Goal: Go to known website: Access a specific website the user already knows

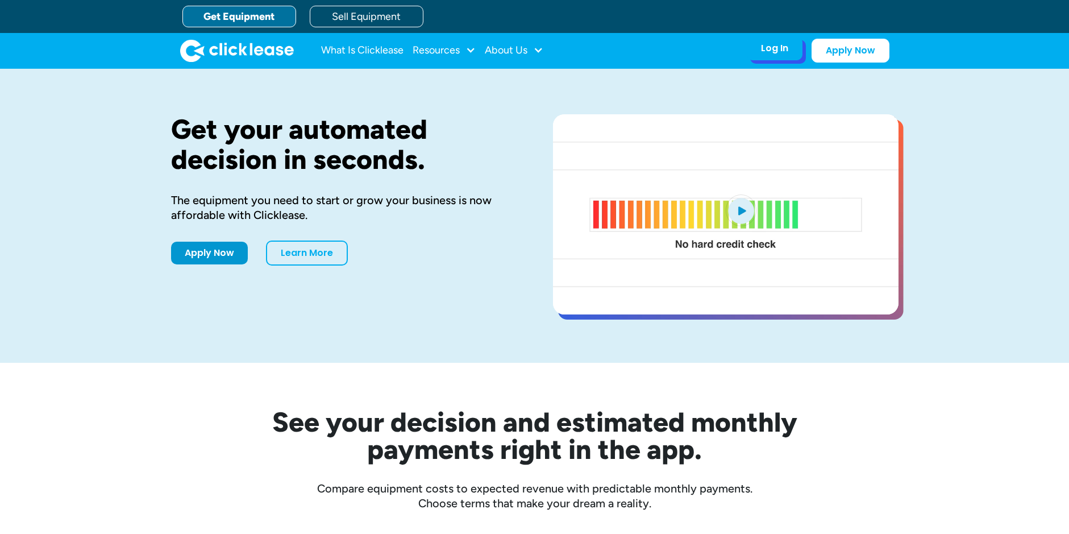
click at [776, 48] on div "Log In" at bounding box center [774, 48] width 27 height 11
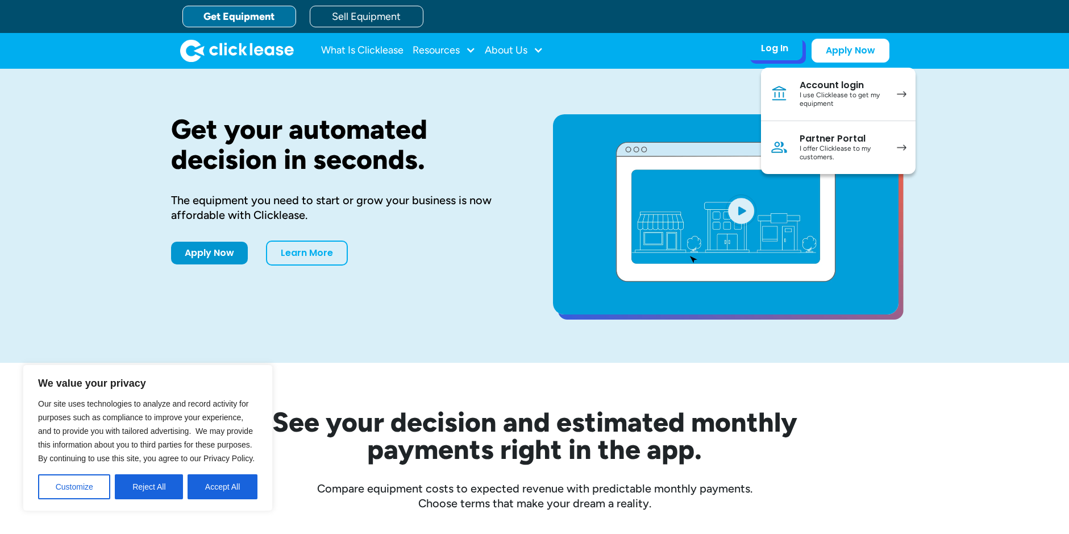
click at [831, 148] on div "I offer Clicklease to my customers." at bounding box center [843, 153] width 86 height 18
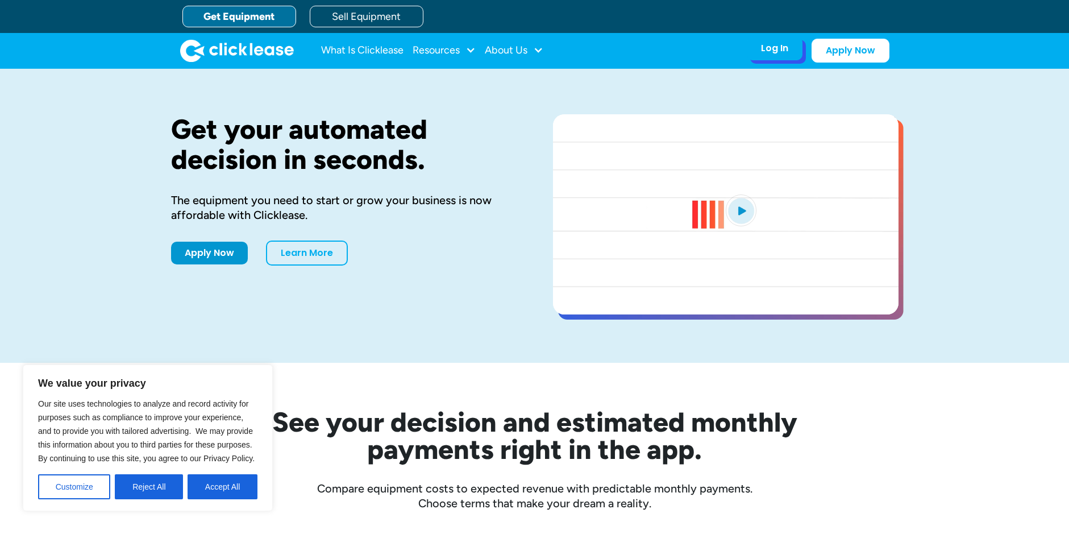
drag, startPoint x: 0, startPoint y: 0, endPoint x: 773, endPoint y: 50, distance: 774.6
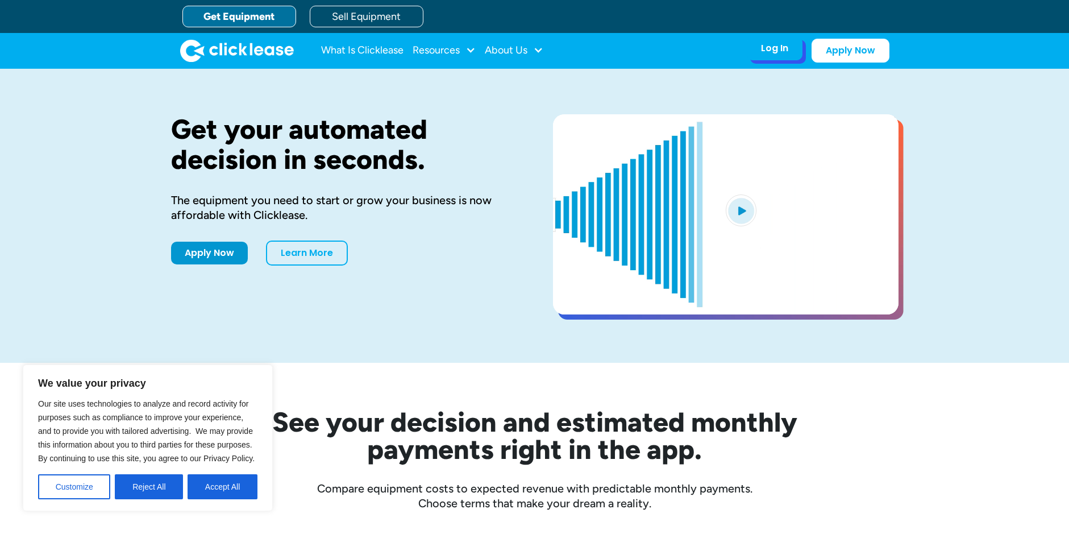
click at [773, 50] on div "Log In" at bounding box center [774, 48] width 27 height 11
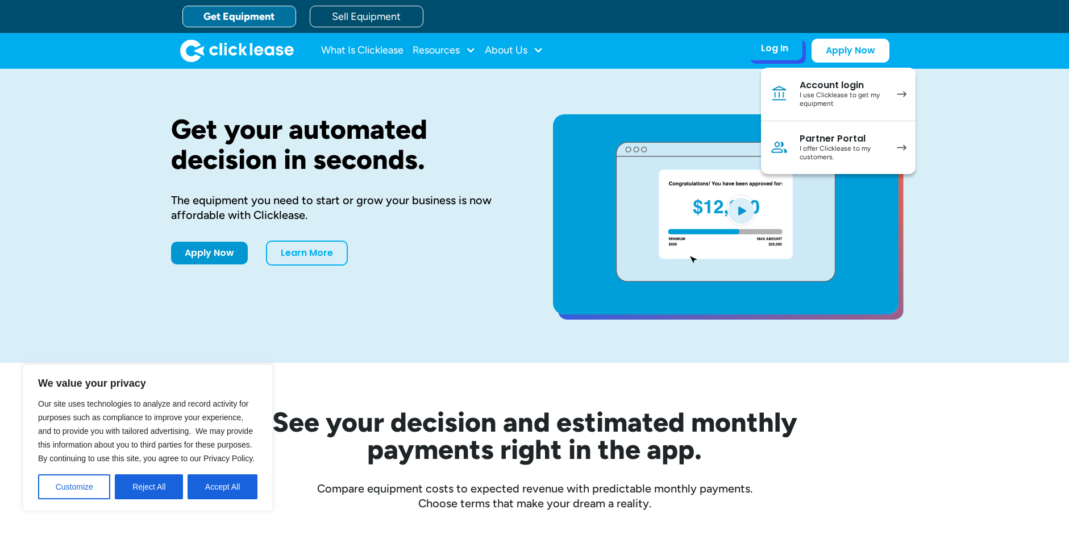
click at [822, 146] on div "I offer Clicklease to my customers." at bounding box center [843, 153] width 86 height 18
